Goal: Navigation & Orientation: Understand site structure

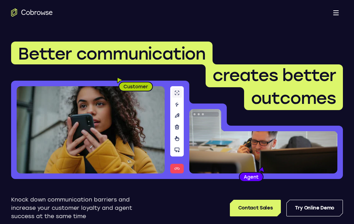
click at [0, 0] on link "Log In" at bounding box center [0, 0] width 0 height 0
click at [213, 29] on button "Product" at bounding box center [233, 38] width 40 height 18
click at [337, 196] on div "Knock down communication barriers and increase your customer loyalty and agent …" at bounding box center [176, 208] width 331 height 25
click at [213, 53] on link "About us" at bounding box center [276, 62] width 127 height 18
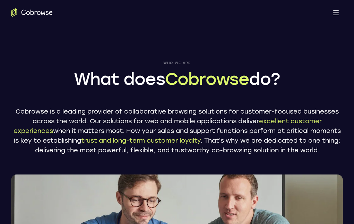
click at [213, 100] on button "Use Cases" at bounding box center [238, 109] width 51 height 18
click at [320, 93] on div "Who we are What does Cobrowse do? Cobrowse is a leading provider of collaborati…" at bounding box center [177, 145] width 354 height 235
